Goal: Information Seeking & Learning: Learn about a topic

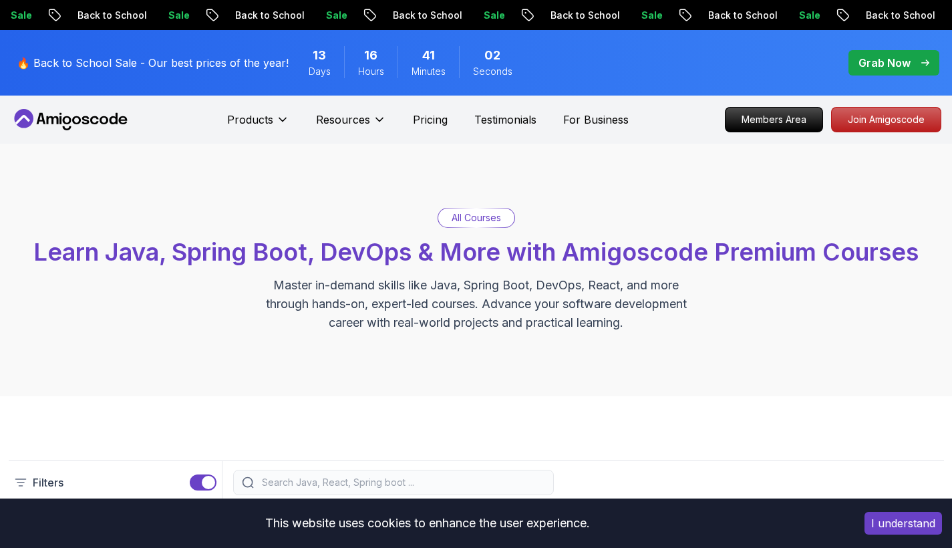
click at [285, 121] on icon at bounding box center [282, 119] width 13 height 13
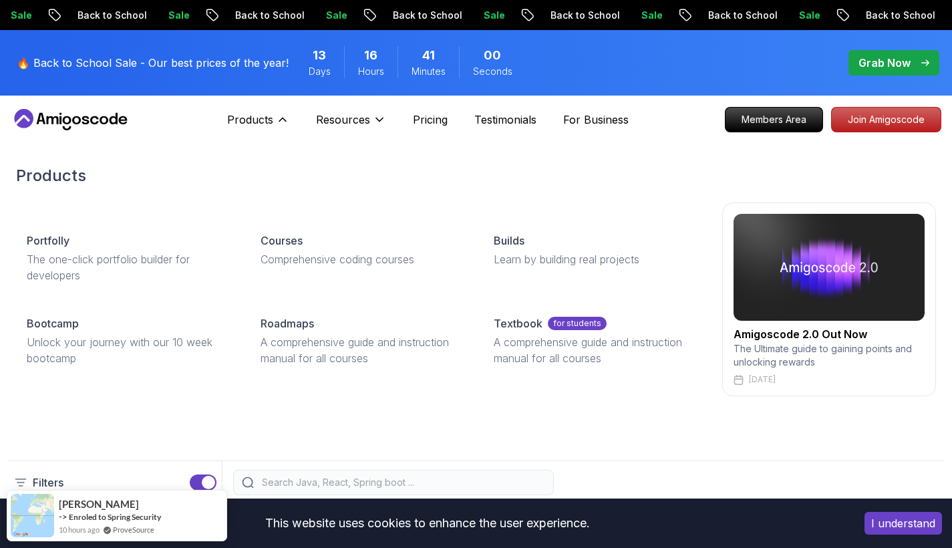
click at [307, 220] on div "Portfolly The one-click portfolio builder for developers Courses Comprehensive …" at bounding box center [476, 299] width 920 height 194
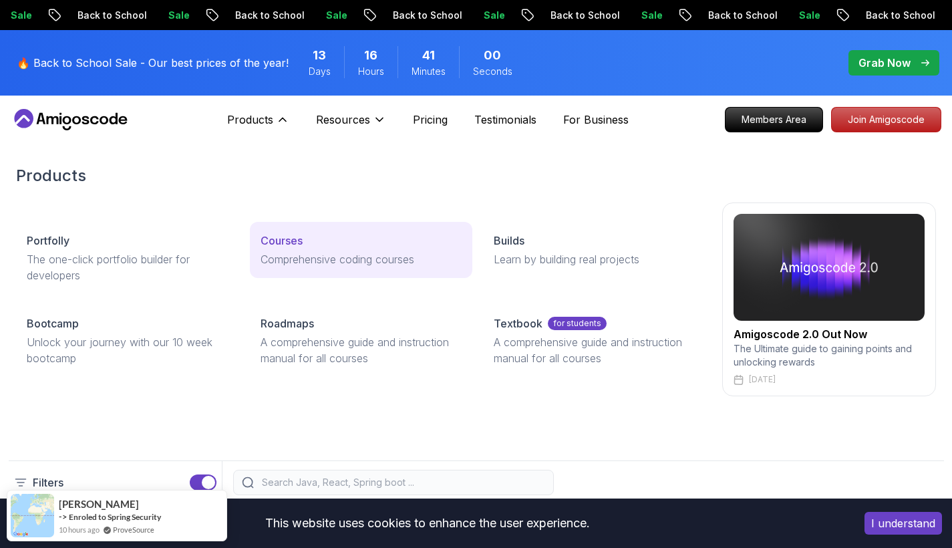
click at [291, 240] on p "Courses" at bounding box center [281, 240] width 42 height 16
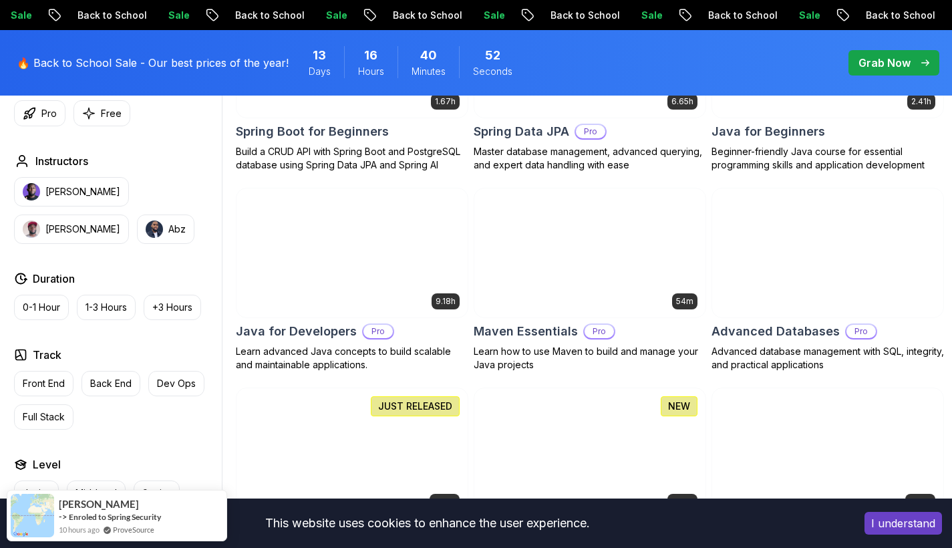
scroll to position [741, 0]
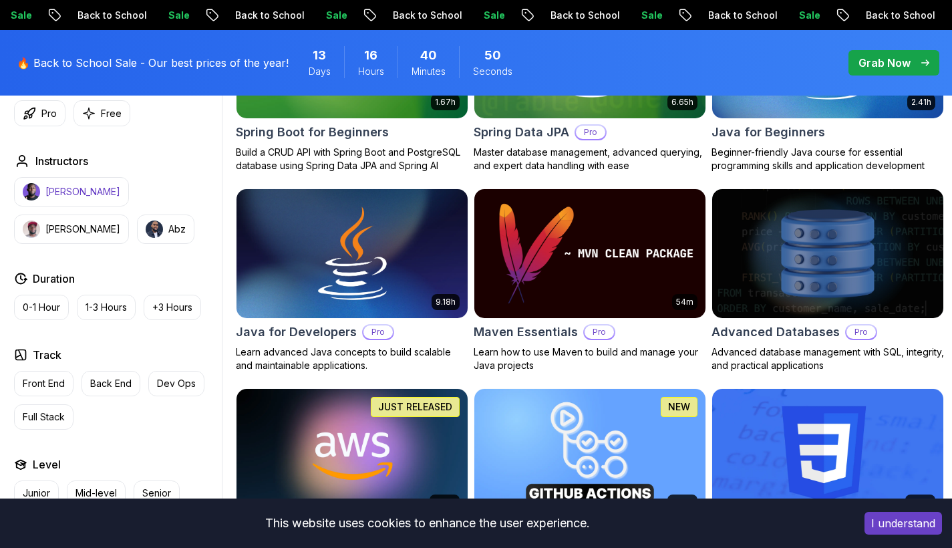
click at [97, 199] on button "[PERSON_NAME]" at bounding box center [71, 191] width 115 height 29
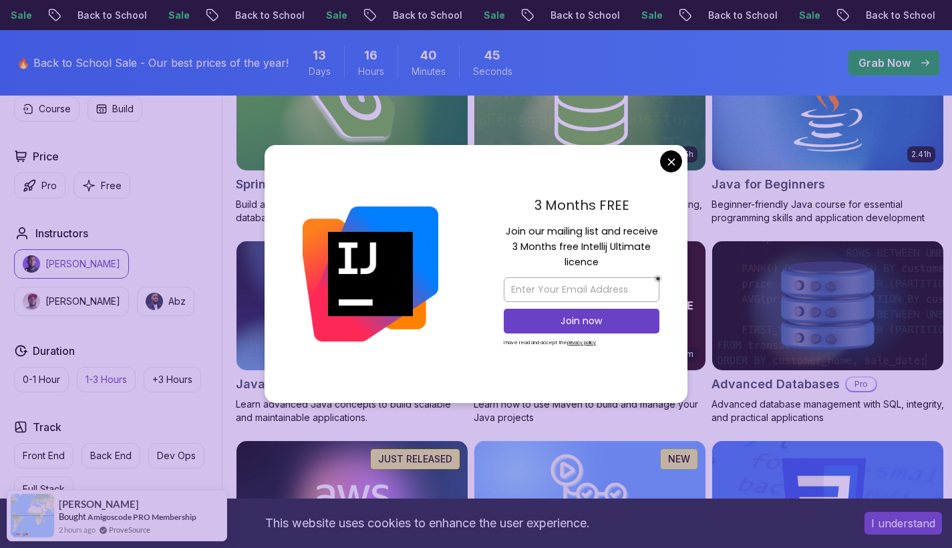
scroll to position [716, 0]
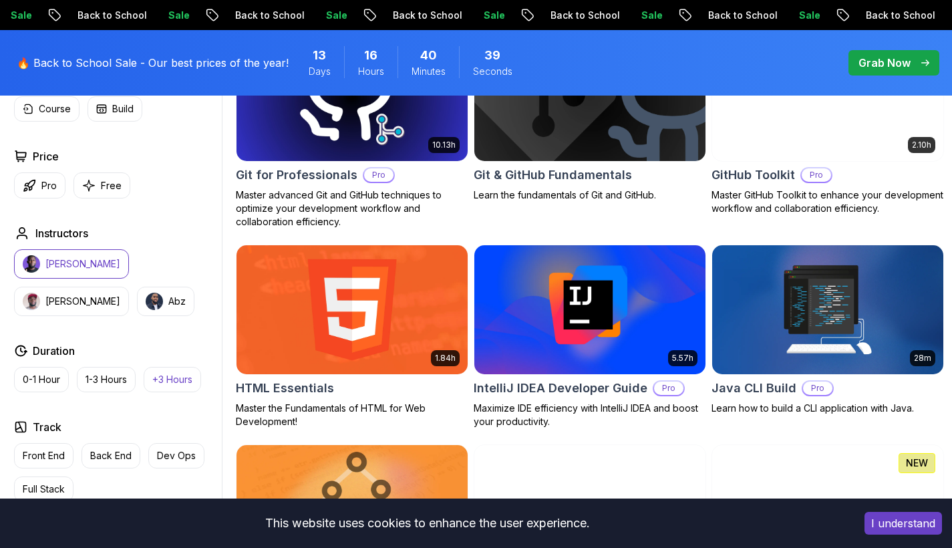
scroll to position [1709, 0]
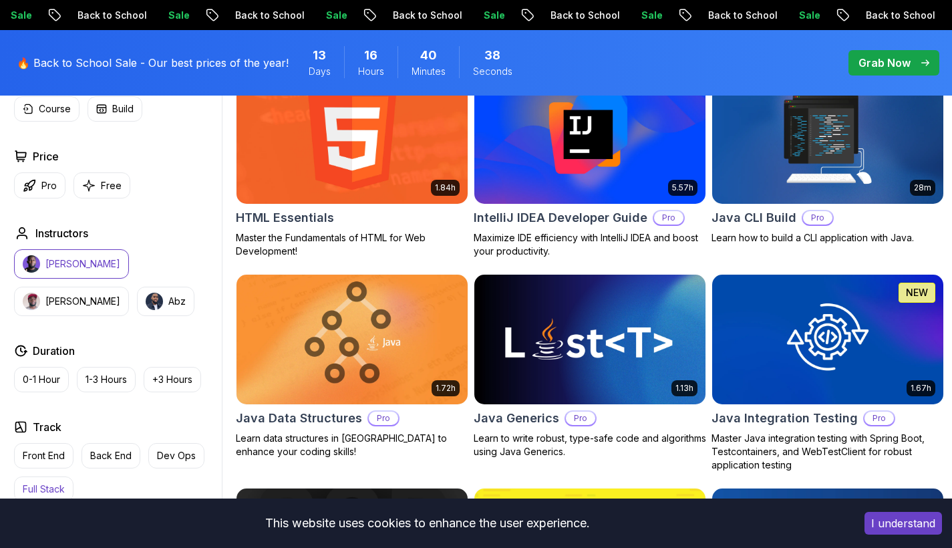
click at [39, 481] on button "Full Stack" at bounding box center [43, 488] width 59 height 25
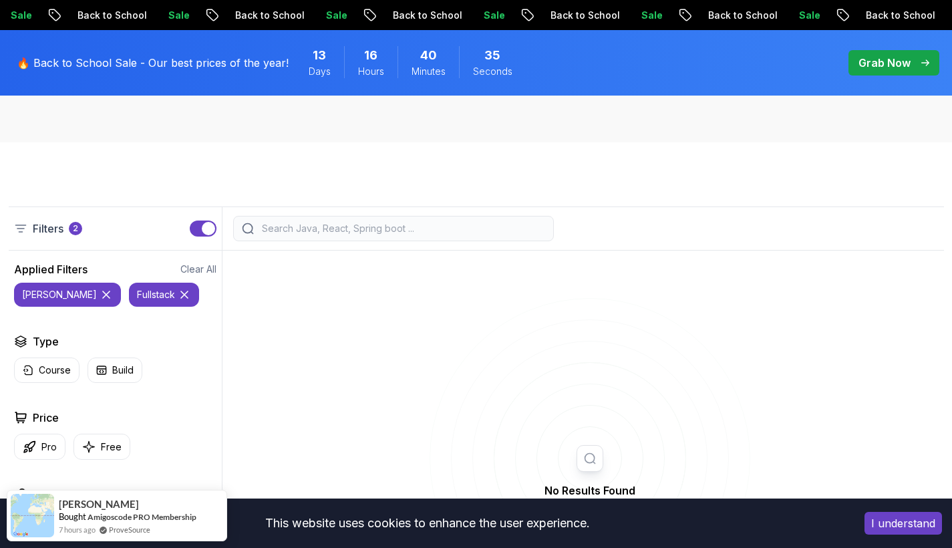
scroll to position [509, 0]
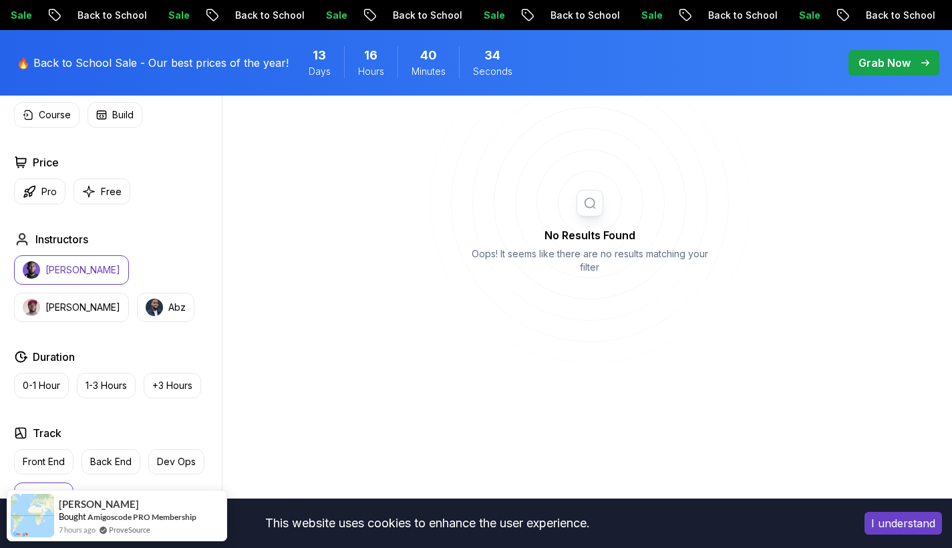
click at [71, 278] on button "[PERSON_NAME]" at bounding box center [71, 269] width 115 height 29
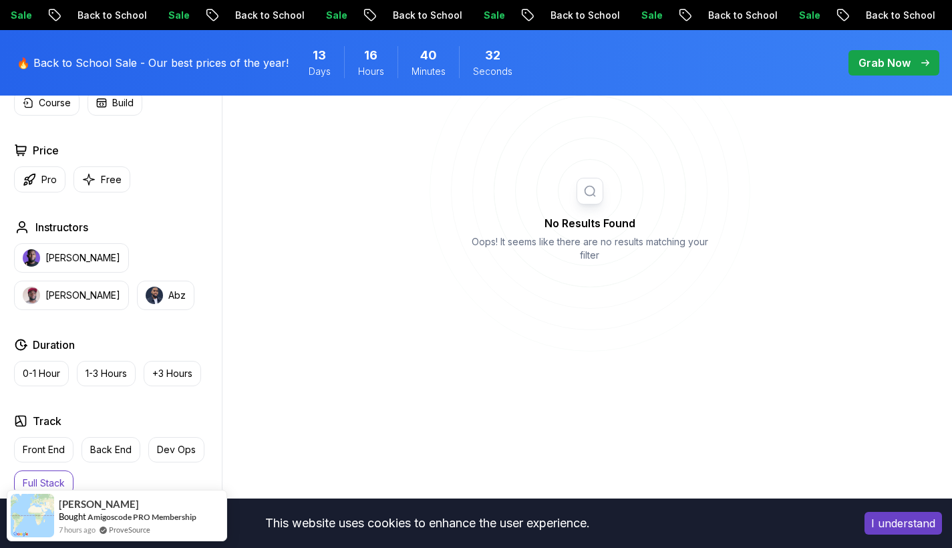
scroll to position [547, 0]
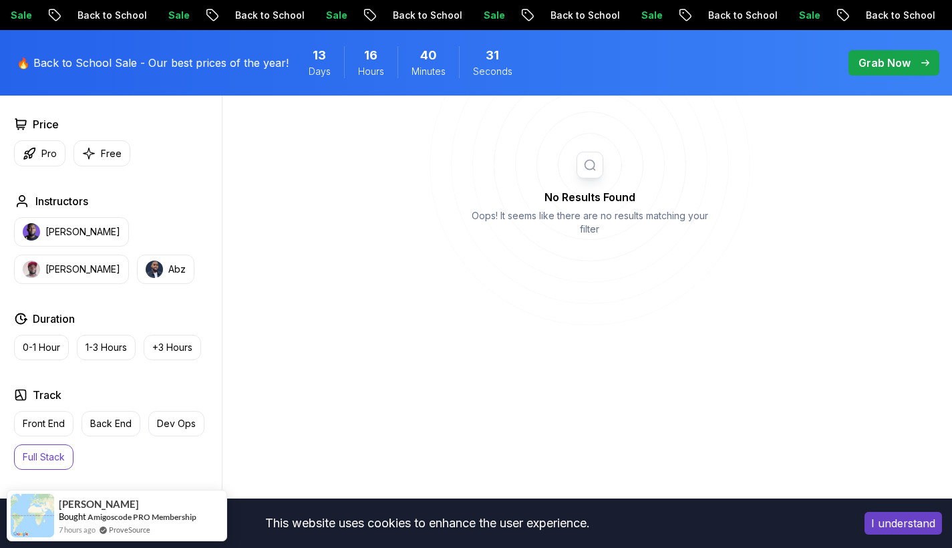
click at [57, 452] on p "Full Stack" at bounding box center [44, 456] width 42 height 13
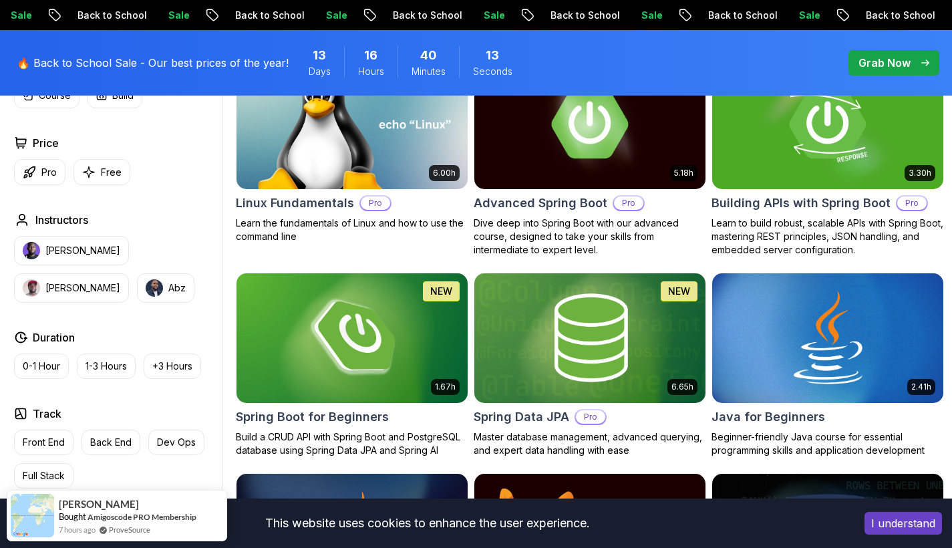
scroll to position [325, 0]
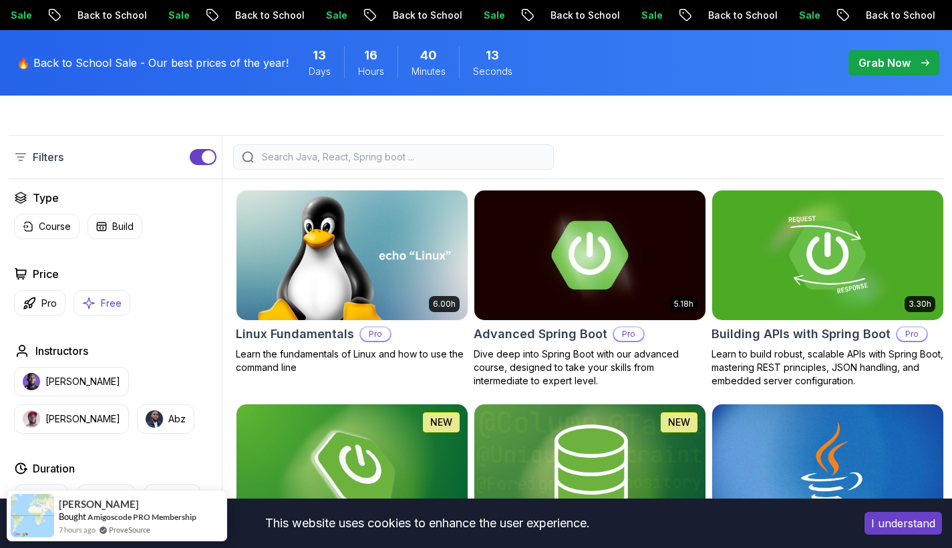
click at [119, 305] on p "Free" at bounding box center [111, 302] width 21 height 13
